Goal: Information Seeking & Learning: Learn about a topic

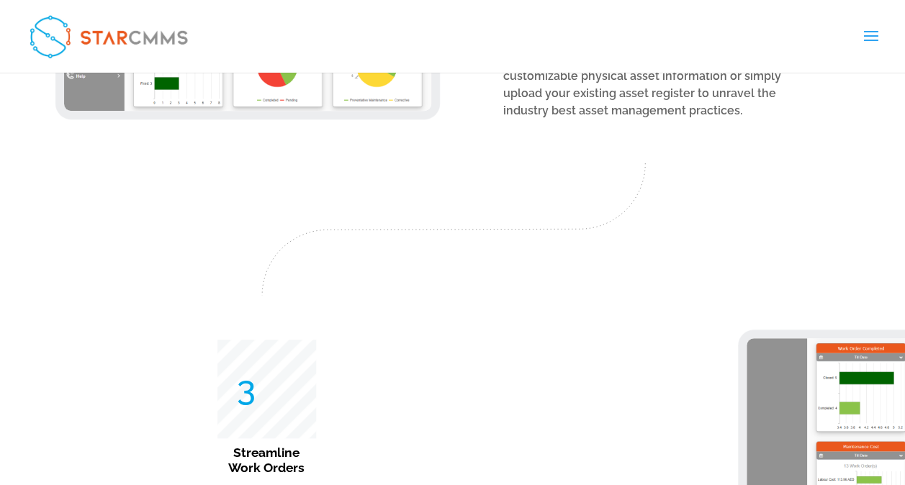
scroll to position [2794, 0]
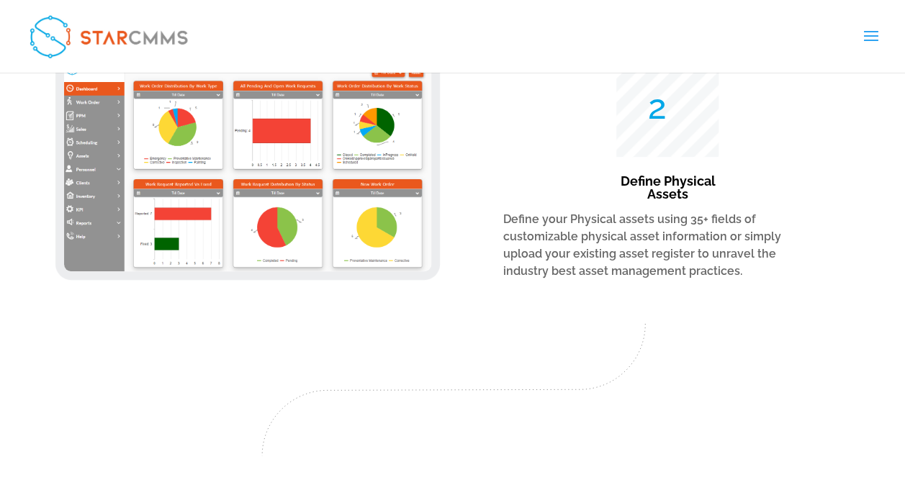
click at [871, 29] on span at bounding box center [871, 45] width 23 height 40
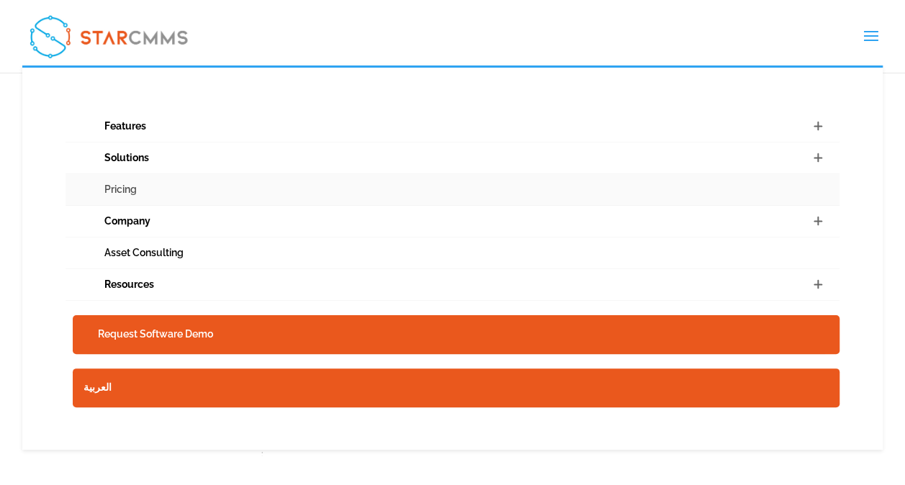
click at [125, 187] on link "Pricing" at bounding box center [453, 190] width 774 height 32
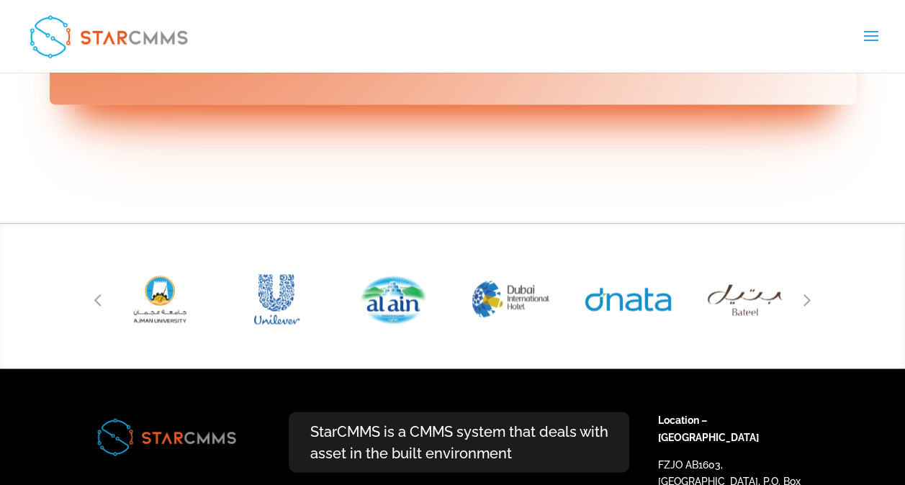
scroll to position [6656, 0]
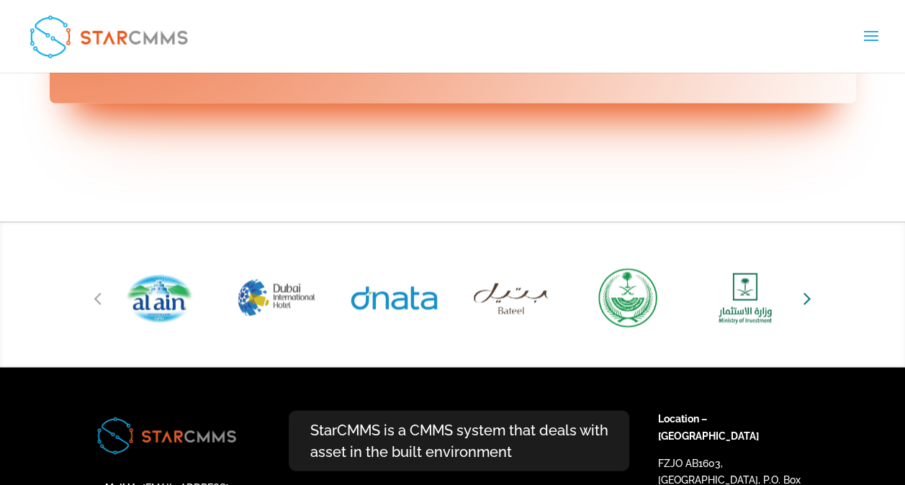
click at [809, 287] on icon "Next slide" at bounding box center [808, 297] width 8 height 20
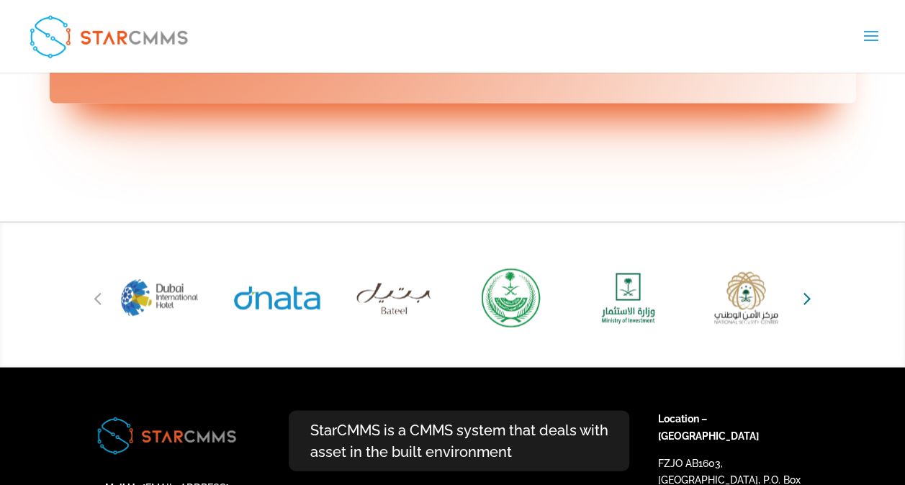
click at [804, 287] on icon "Next slide" at bounding box center [808, 297] width 8 height 20
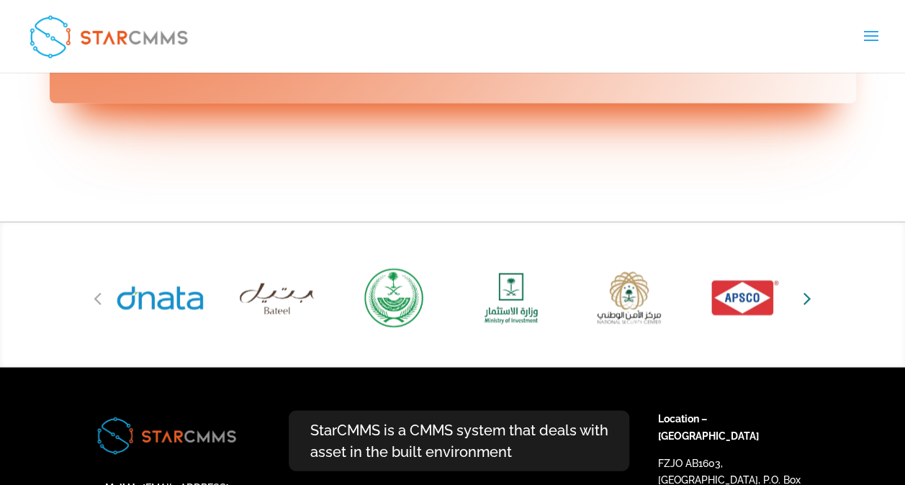
click at [804, 287] on icon "Next slide" at bounding box center [808, 297] width 8 height 20
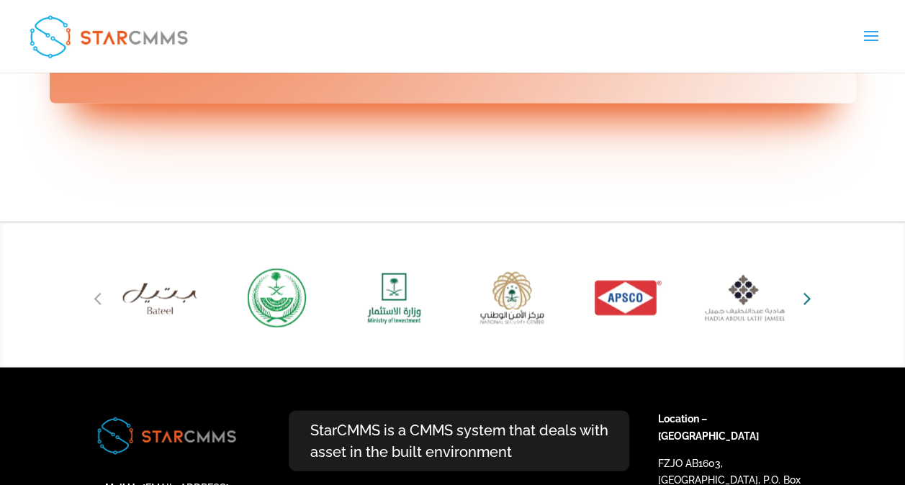
click at [804, 287] on icon "Next slide" at bounding box center [808, 297] width 8 height 20
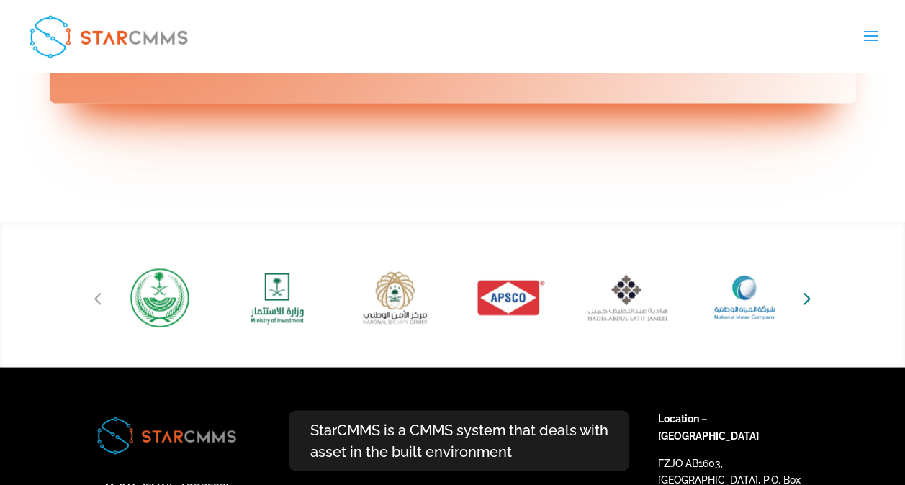
click at [804, 287] on icon "Next slide" at bounding box center [808, 297] width 8 height 20
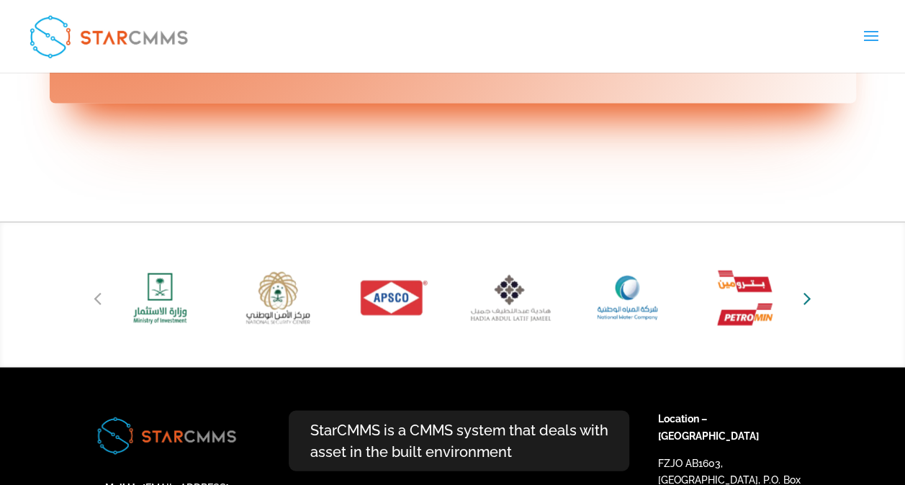
click at [804, 287] on icon "Next slide" at bounding box center [808, 297] width 8 height 20
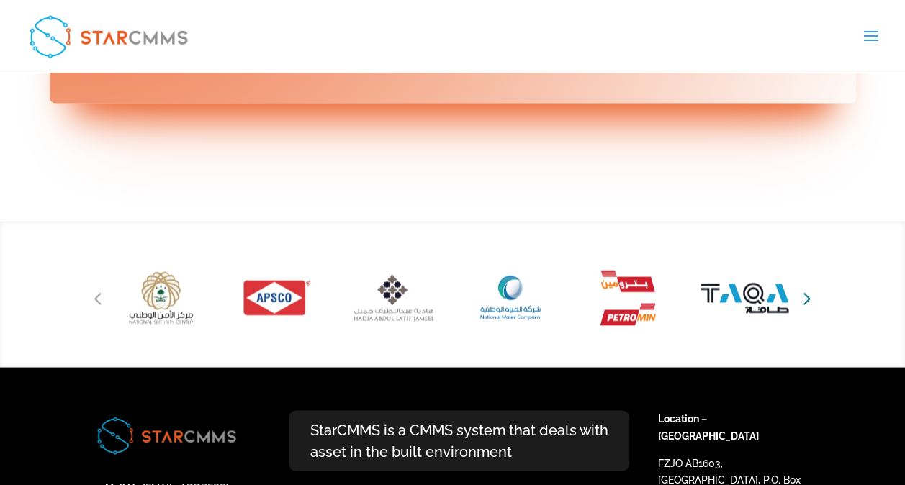
click at [804, 287] on icon "Next slide" at bounding box center [808, 297] width 8 height 20
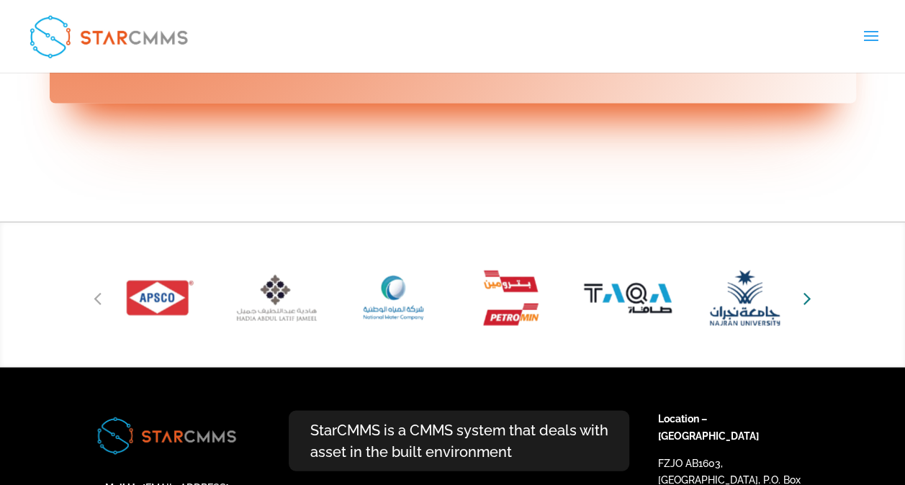
click at [804, 287] on icon "Next slide" at bounding box center [808, 297] width 8 height 20
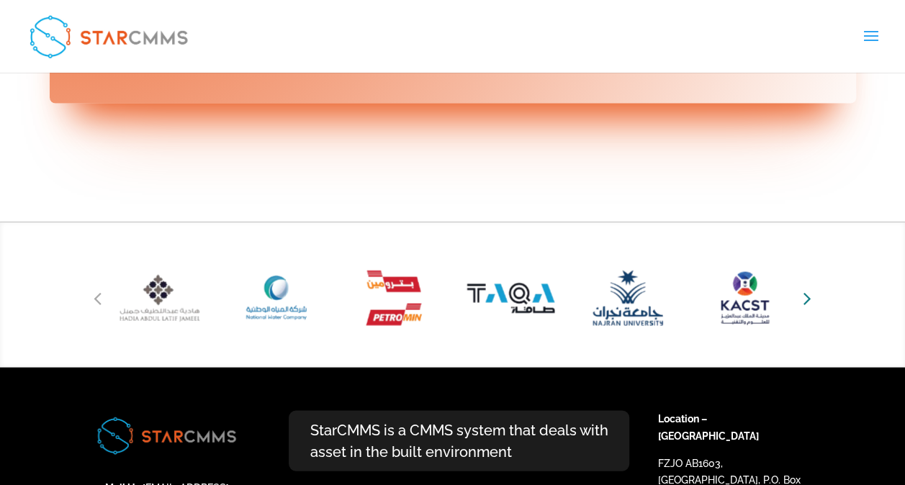
click at [804, 287] on icon "Next slide" at bounding box center [808, 297] width 8 height 20
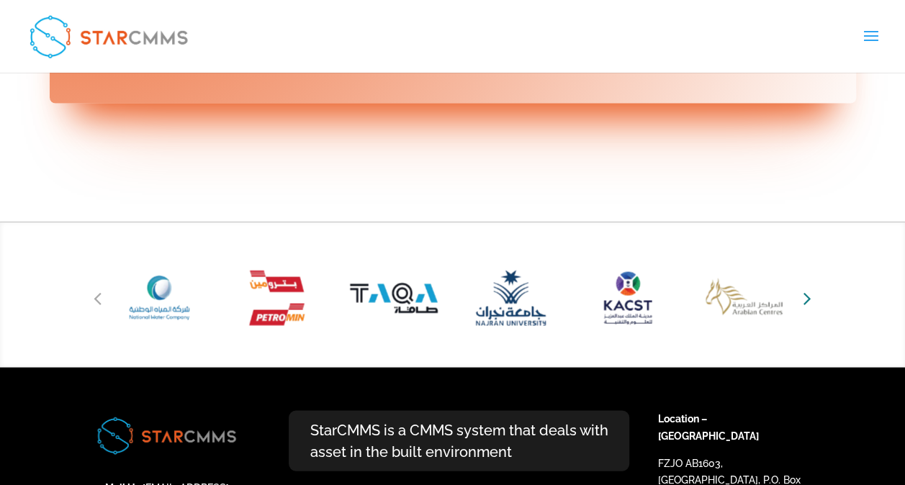
click at [804, 287] on icon "Next slide" at bounding box center [808, 297] width 8 height 20
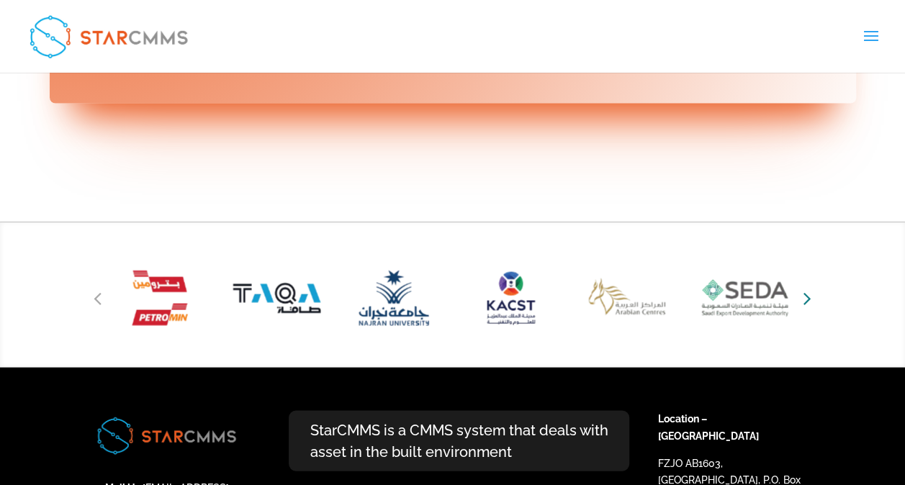
click at [804, 287] on icon "Next slide" at bounding box center [808, 297] width 8 height 20
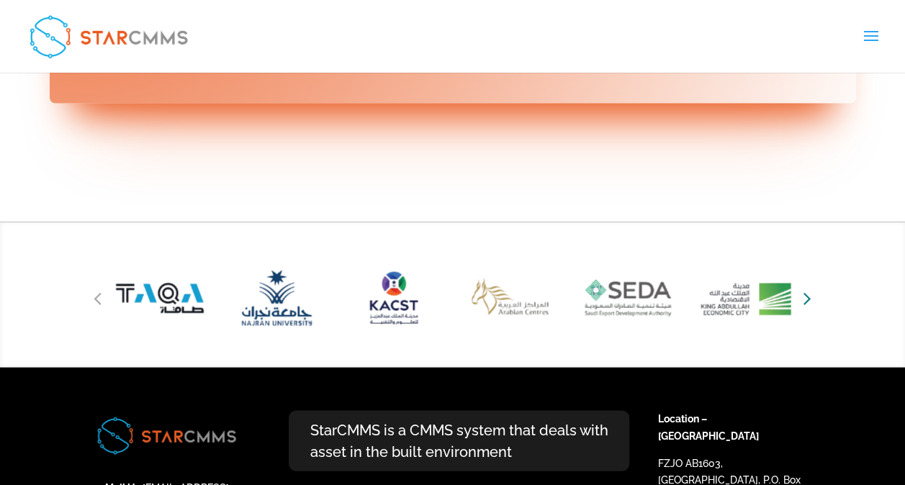
click at [804, 287] on icon "Next slide" at bounding box center [808, 297] width 8 height 20
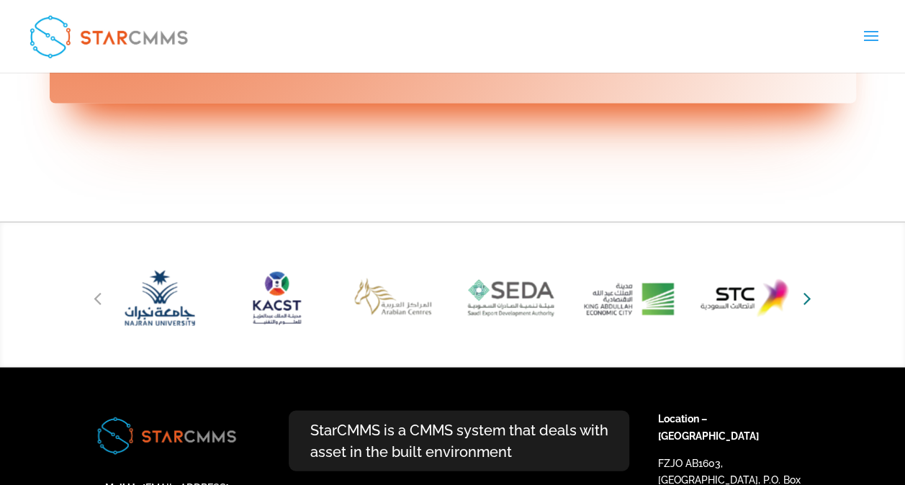
click at [804, 287] on icon "Next slide" at bounding box center [808, 297] width 8 height 20
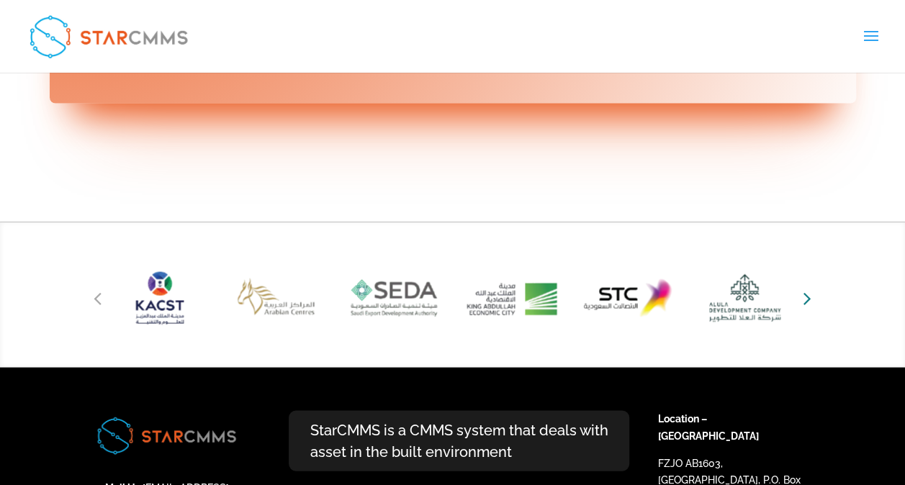
click at [804, 287] on icon "Next slide" at bounding box center [808, 297] width 8 height 20
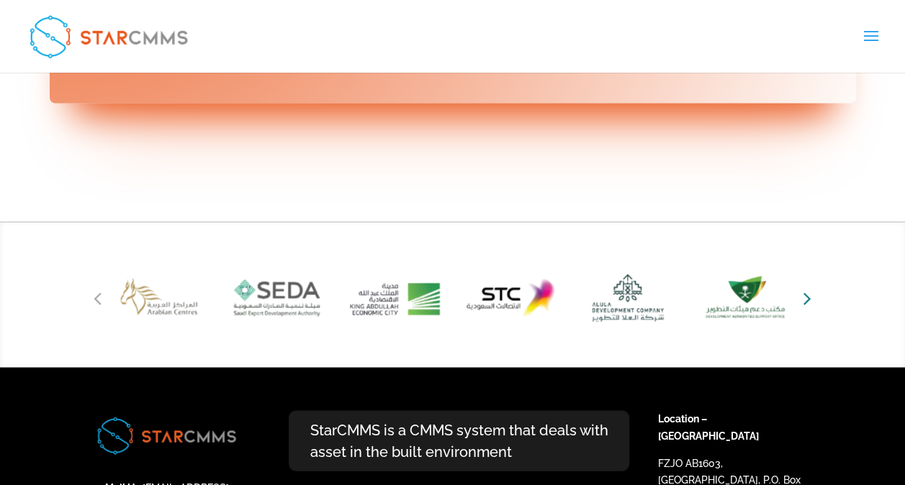
click at [804, 287] on icon "Next slide" at bounding box center [808, 297] width 8 height 20
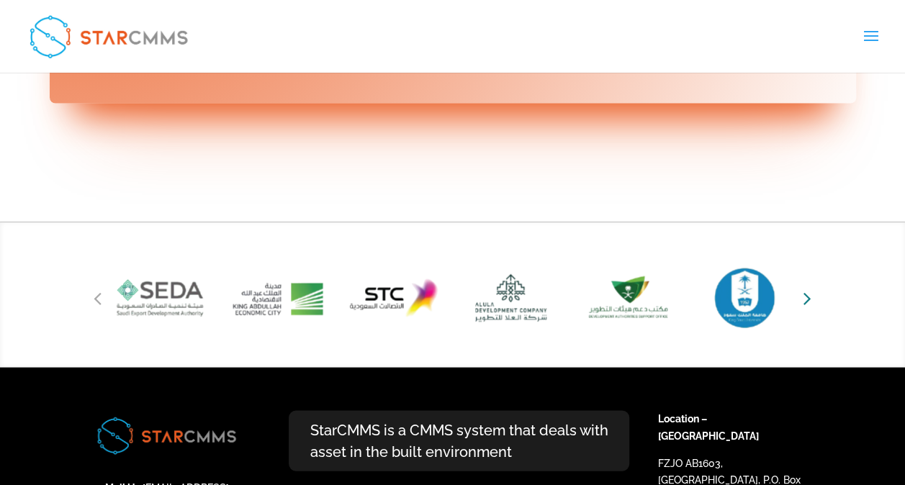
click at [804, 287] on icon "Next slide" at bounding box center [808, 297] width 8 height 20
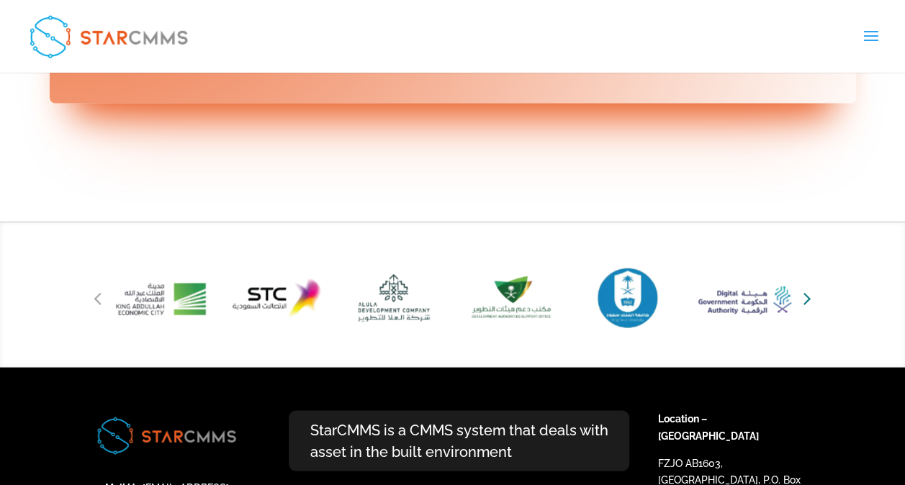
click at [804, 287] on icon "Next slide" at bounding box center [808, 297] width 8 height 20
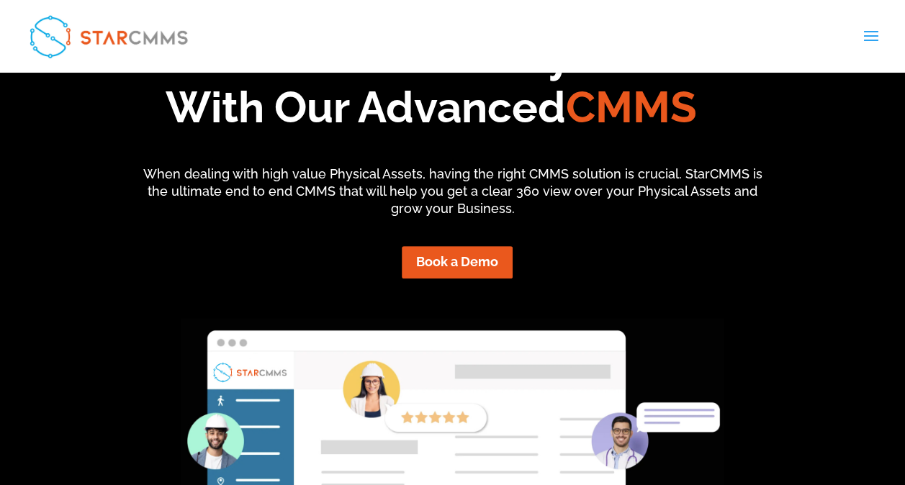
scroll to position [0, 0]
